Goal: Task Accomplishment & Management: Complete application form

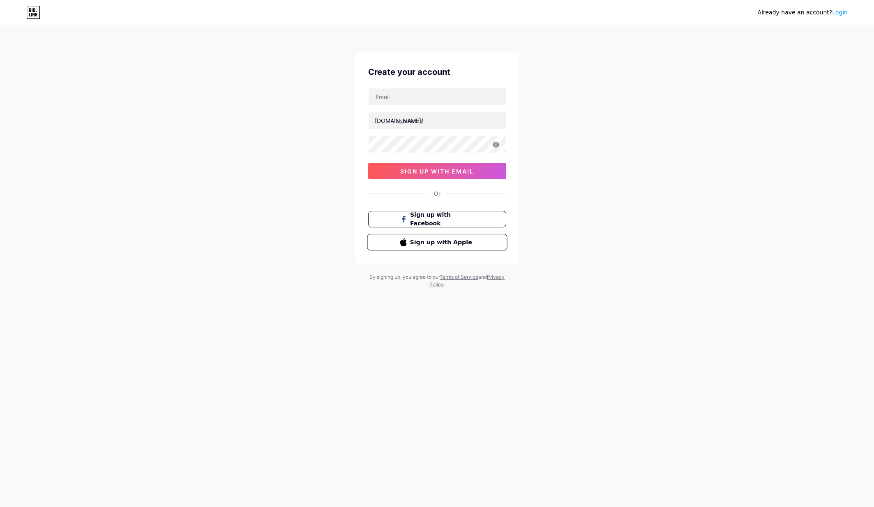
click at [417, 246] on span "Sign up with Apple" at bounding box center [442, 241] width 64 height 9
click at [455, 219] on span "Sign up with Facebook" at bounding box center [442, 219] width 64 height 18
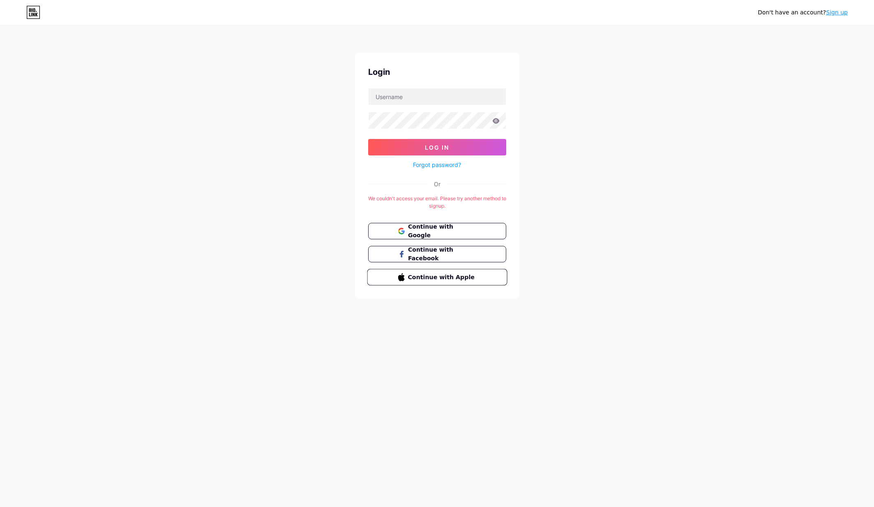
click at [433, 277] on span "Continue with Apple" at bounding box center [442, 276] width 69 height 9
click at [434, 229] on span "Continue with Google" at bounding box center [442, 231] width 69 height 18
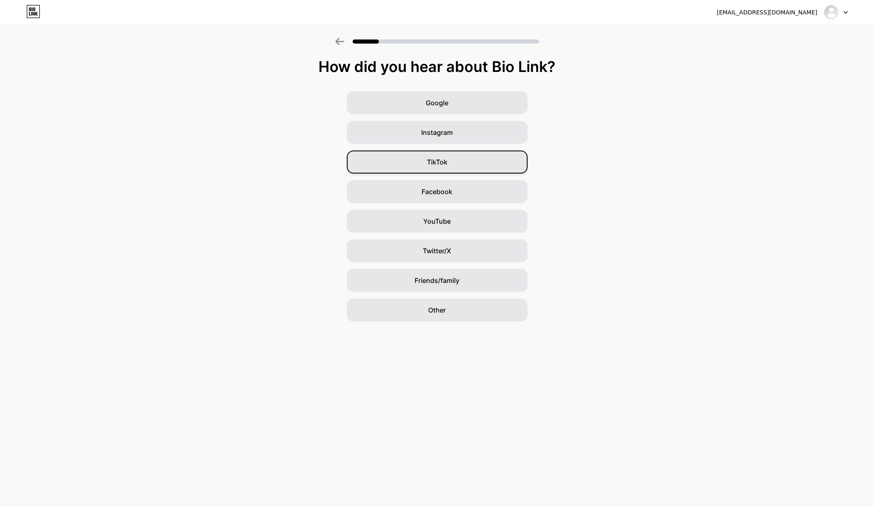
click at [435, 159] on span "TikTok" at bounding box center [437, 162] width 21 height 10
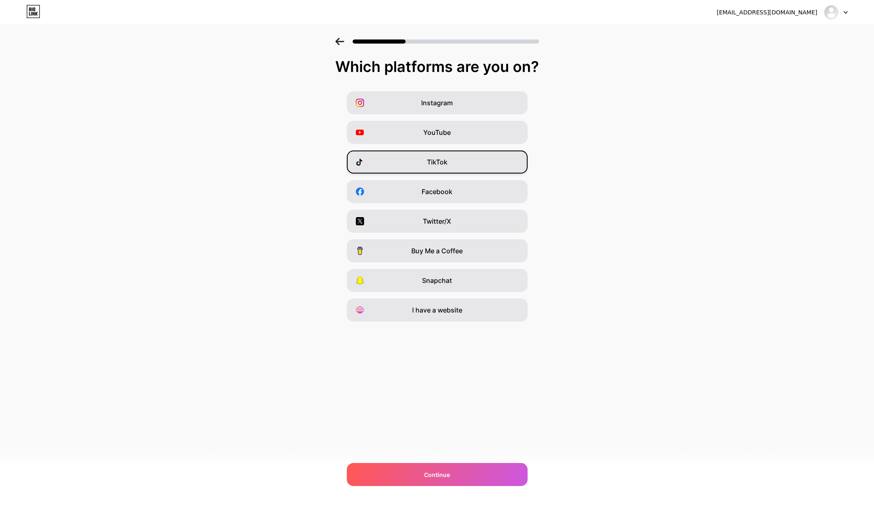
click at [446, 167] on div "TikTok" at bounding box center [437, 161] width 181 height 23
click at [468, 476] on div "Continue" at bounding box center [437, 474] width 181 height 23
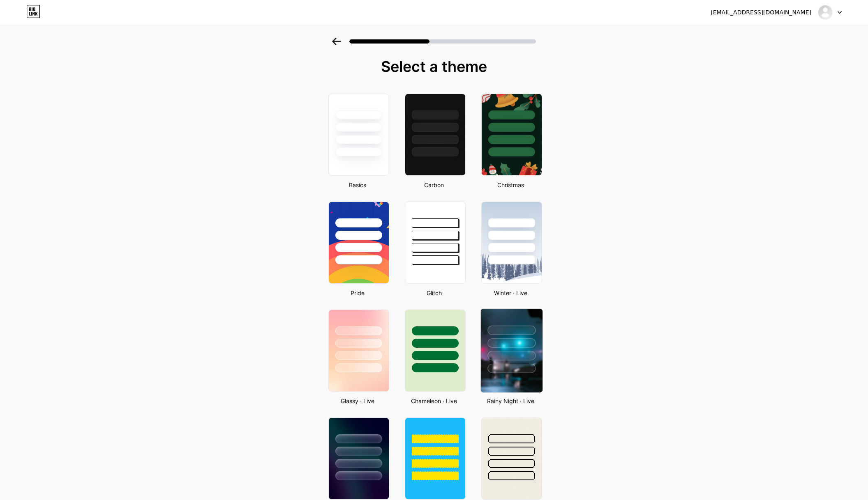
click at [523, 350] on div at bounding box center [512, 341] width 62 height 64
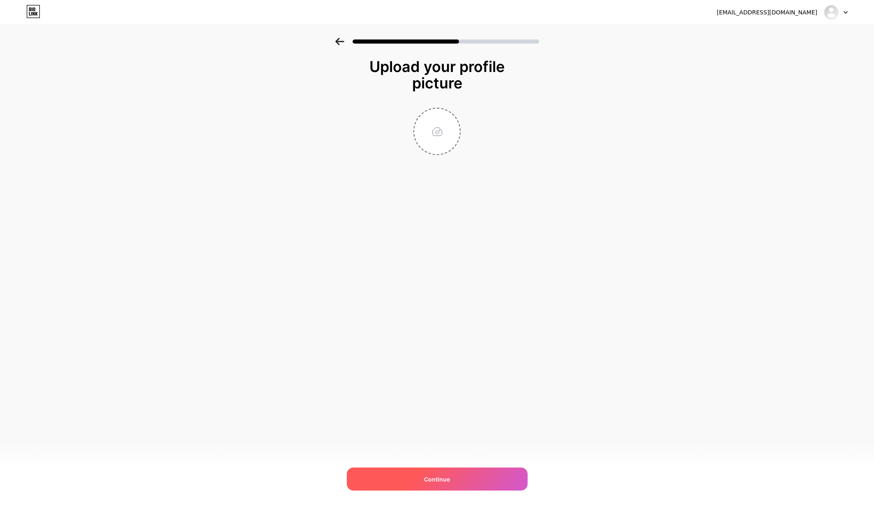
click at [472, 482] on div "Continue" at bounding box center [437, 478] width 181 height 23
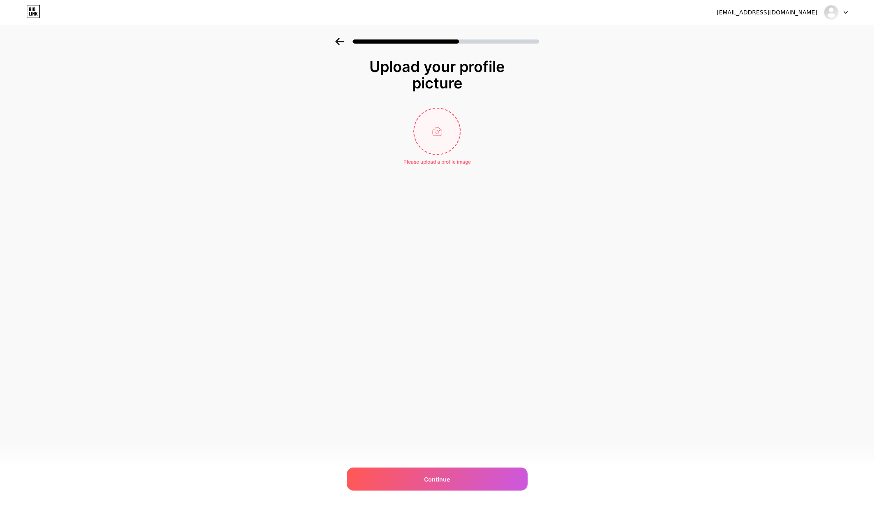
click at [449, 126] on input "file" at bounding box center [437, 131] width 46 height 46
click at [469, 479] on div "Continue" at bounding box center [437, 478] width 181 height 23
click at [441, 136] on input "file" at bounding box center [437, 131] width 46 height 46
type input "C:\fakepath\TuLi S cks.jpeg"
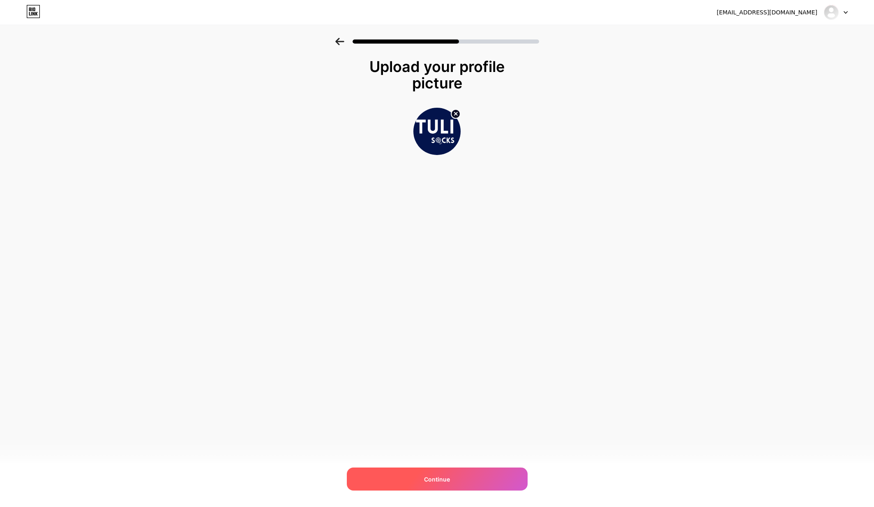
click at [458, 477] on div "Continue" at bounding box center [437, 478] width 181 height 23
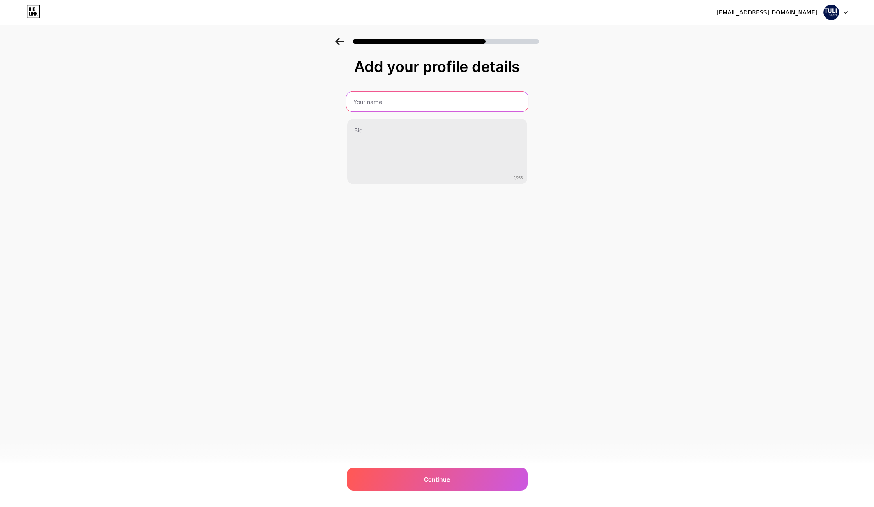
click at [462, 97] on input "text" at bounding box center [437, 102] width 182 height 20
type input "RYAN STUDIO"
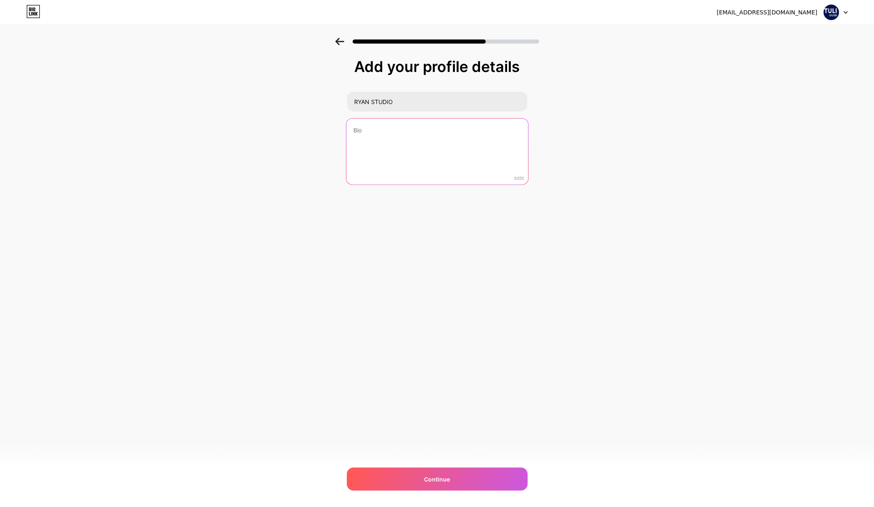
click at [406, 138] on textarea at bounding box center [437, 151] width 182 height 67
paste textarea "Nếu bạn hài lòng, hãy nói với mọi người. Nếu bạn chưa hài lòng, hãy nói với chú…"
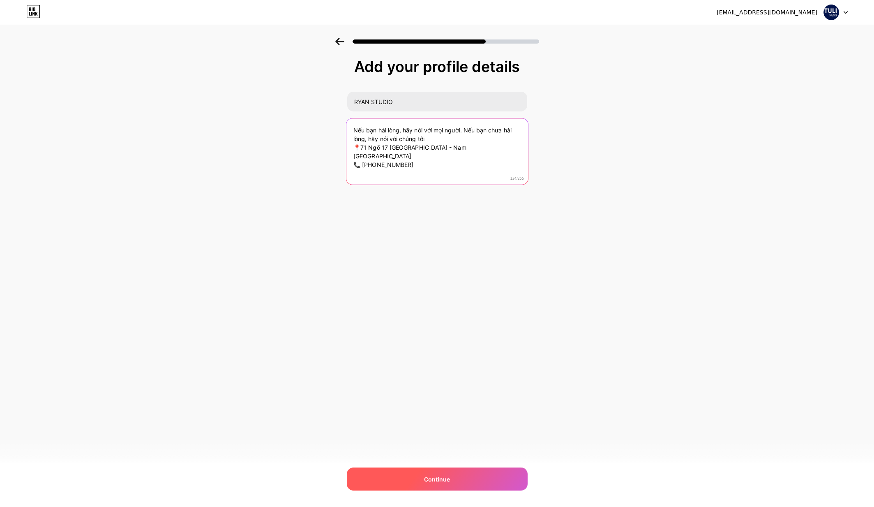
type textarea "Nếu bạn hài lòng, hãy nói với mọi người. Nếu bạn chưa hài lòng, hãy nói với chú…"
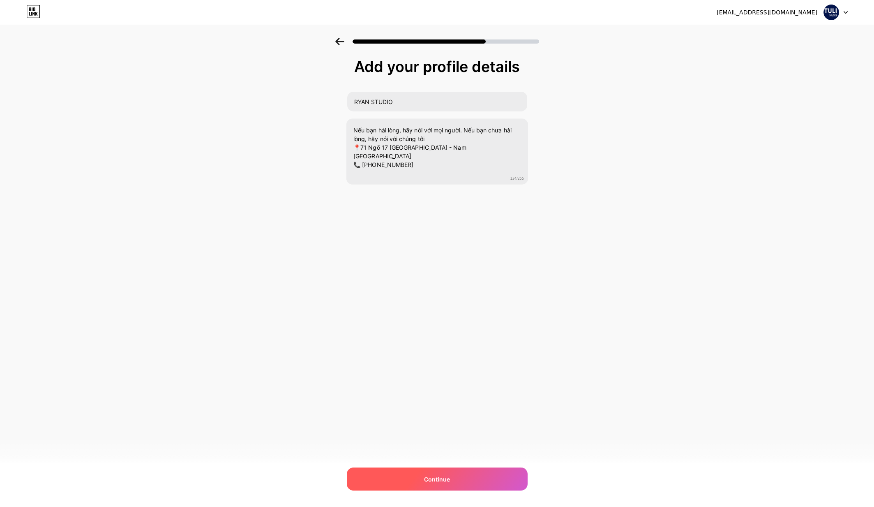
click at [450, 472] on div "Continue" at bounding box center [437, 478] width 181 height 23
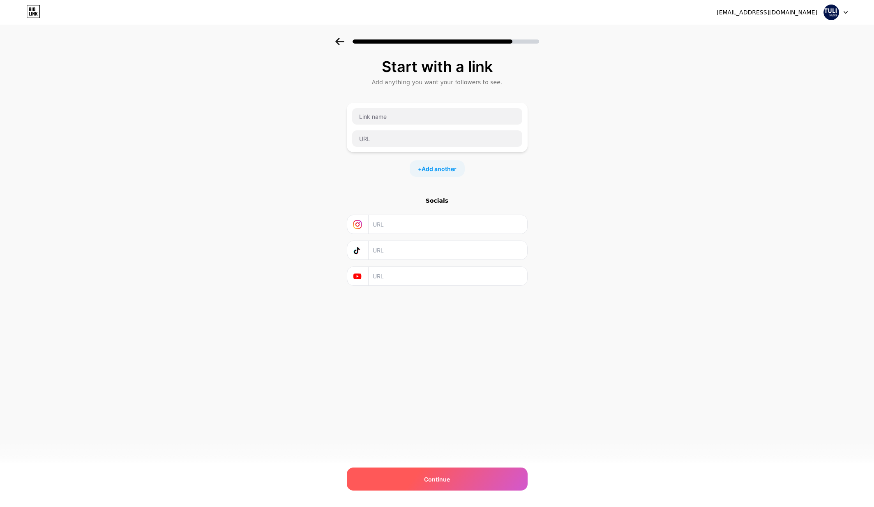
click at [458, 479] on div "Continue" at bounding box center [437, 478] width 181 height 23
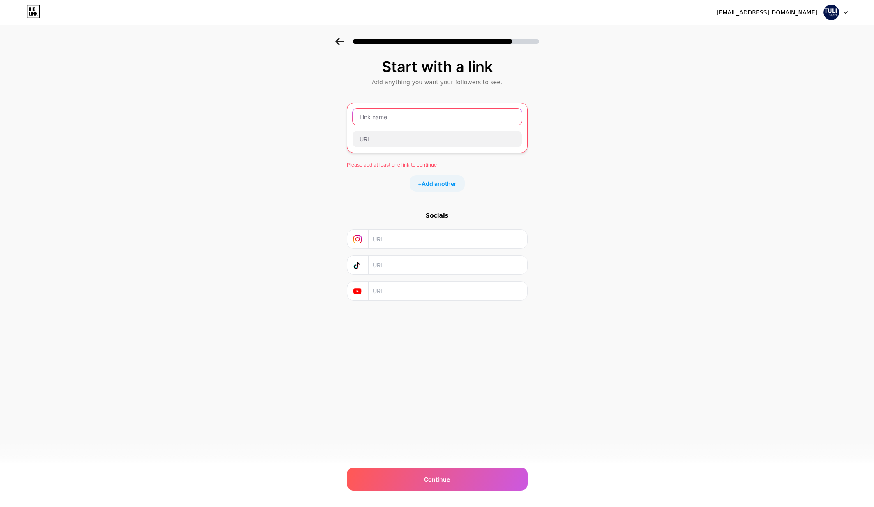
click at [437, 115] on input "text" at bounding box center [436, 116] width 169 height 16
type input "Nhóm ZALO 1"
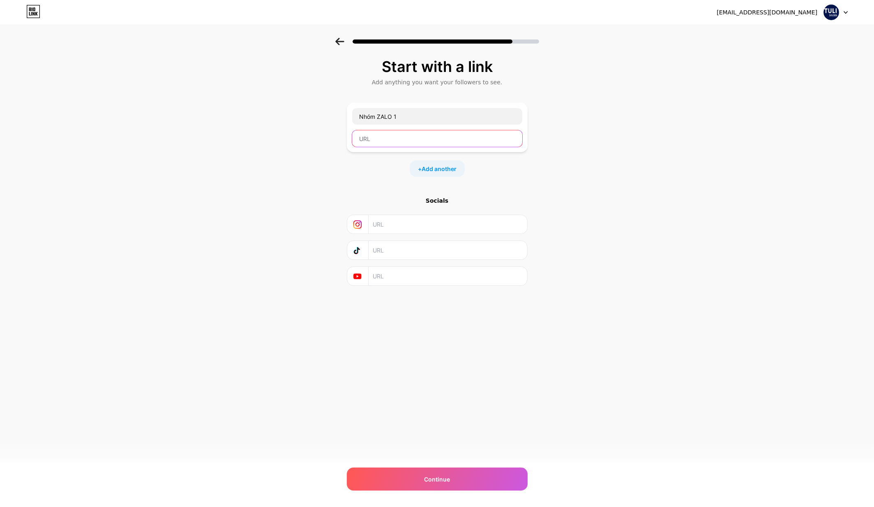
click at [427, 134] on input "text" at bounding box center [437, 138] width 170 height 16
paste input "[URL][DOMAIN_NAME]"
type input "[URL][DOMAIN_NAME]"
click at [454, 172] on span "Add another" at bounding box center [438, 168] width 35 height 9
click at [438, 173] on input "text" at bounding box center [437, 174] width 170 height 16
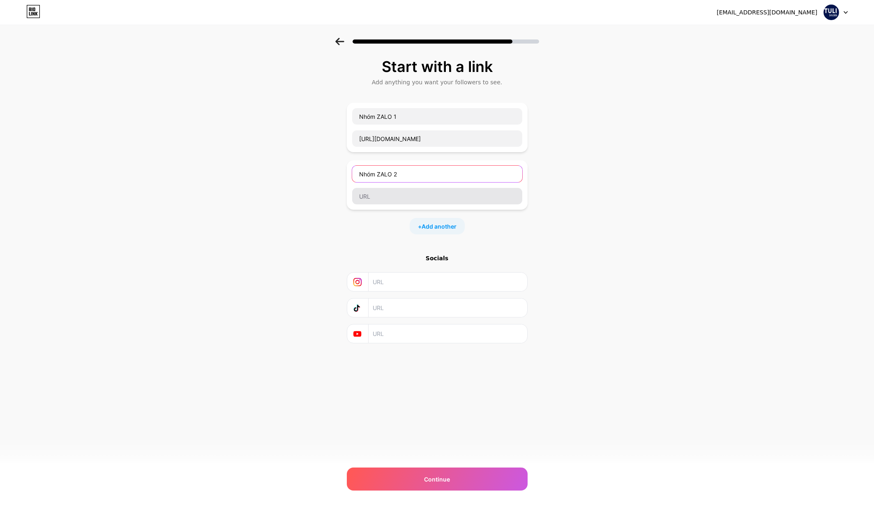
type input "Nhóm ZALO 2"
click at [388, 195] on input "text" at bounding box center [437, 196] width 170 height 16
paste input "[URL][DOMAIN_NAME]"
type input "[URL][DOMAIN_NAME]"
click at [362, 247] on div "Start with a link Add anything you want your followers to see. Nhóm ZALO 1 [URL…" at bounding box center [437, 200] width 181 height 285
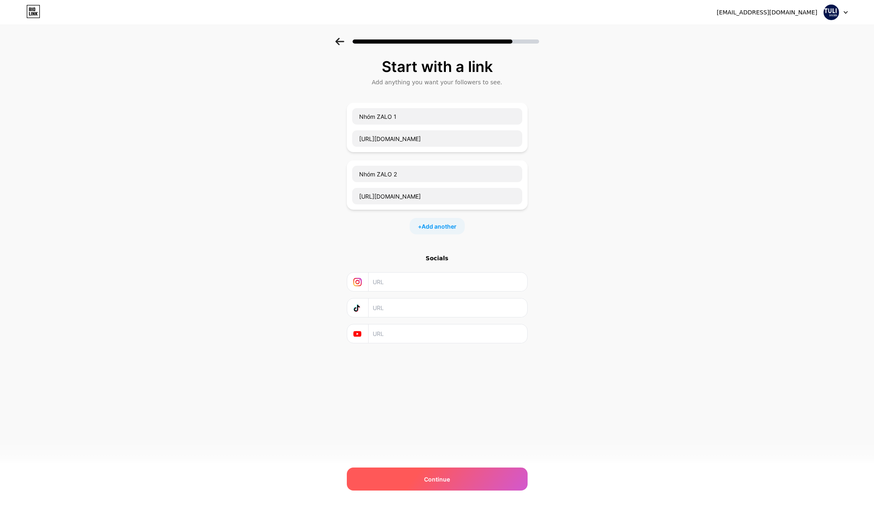
click at [440, 476] on span "Continue" at bounding box center [437, 478] width 26 height 9
click at [448, 477] on span "Continue" at bounding box center [437, 478] width 26 height 9
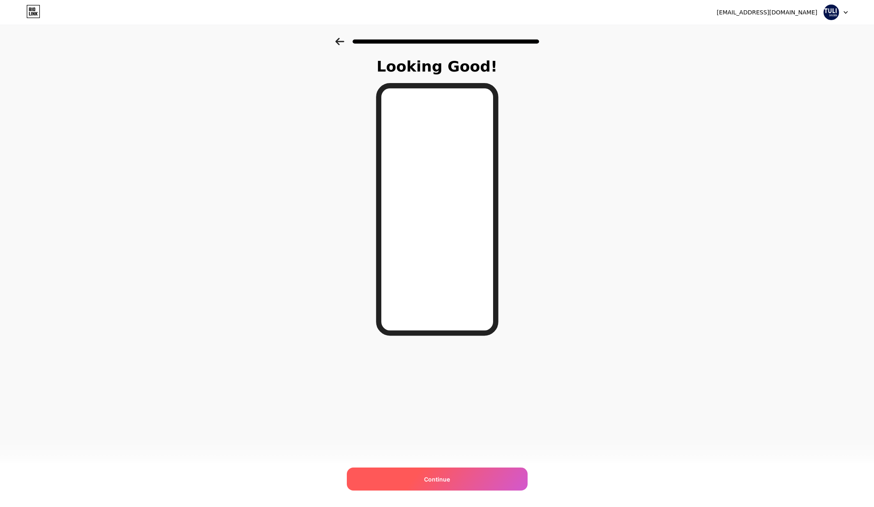
click at [462, 479] on div "Continue" at bounding box center [437, 478] width 181 height 23
